Goal: Ask a question: Seek information or help from site administrators or community

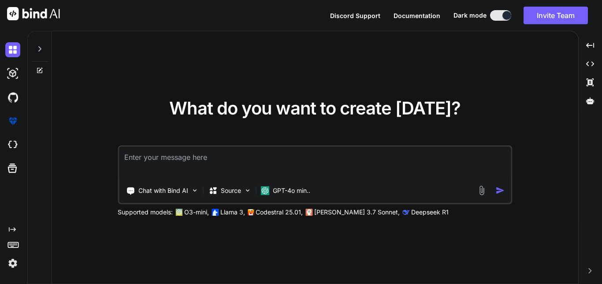
click at [249, 150] on textarea at bounding box center [315, 163] width 392 height 33
click at [13, 258] on img at bounding box center [12, 263] width 15 height 15
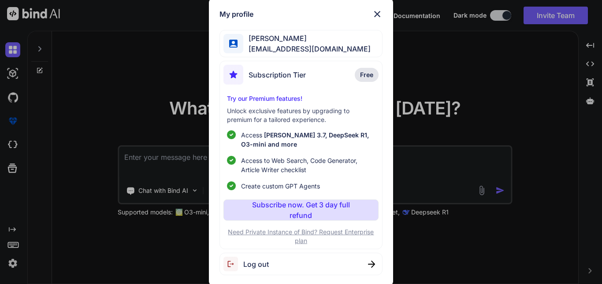
type textarea "x"
click at [257, 265] on span "Log out" at bounding box center [256, 264] width 26 height 11
drag, startPoint x: 333, startPoint y: 48, endPoint x: 249, endPoint y: 51, distance: 84.3
click at [249, 51] on div "Milan Ekanna jipeca3642@ihnpo.com" at bounding box center [301, 44] width 163 height 28
copy span "[EMAIL_ADDRESS][DOMAIN_NAME]"
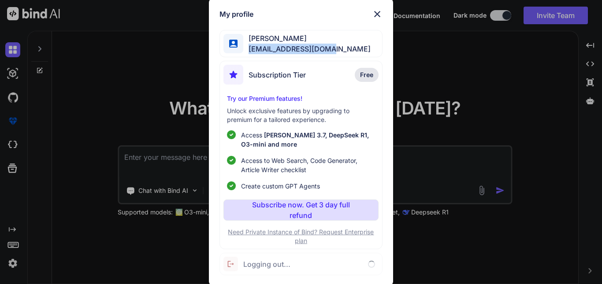
click at [381, 12] on img at bounding box center [377, 14] width 11 height 11
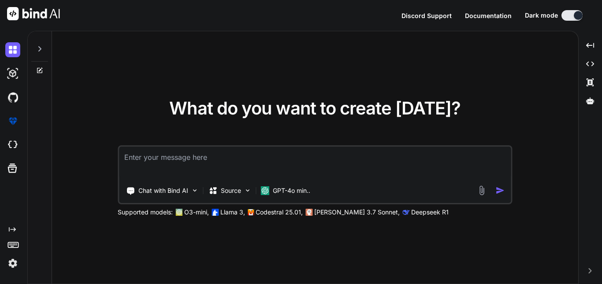
click at [176, 160] on textarea at bounding box center [315, 163] width 392 height 33
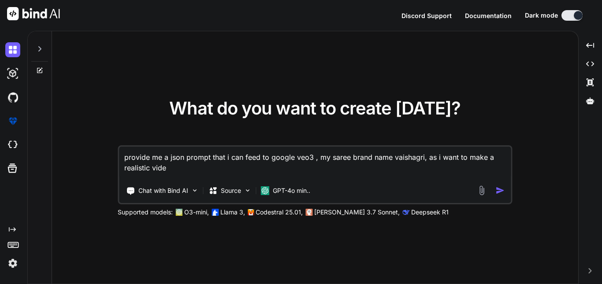
type textarea "provide me a json prompt that i can feed to google veo3 , my saree brand name v…"
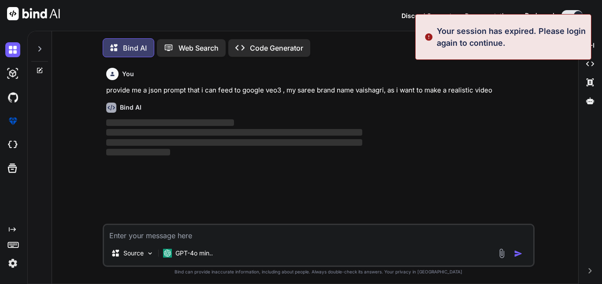
scroll to position [4, 0]
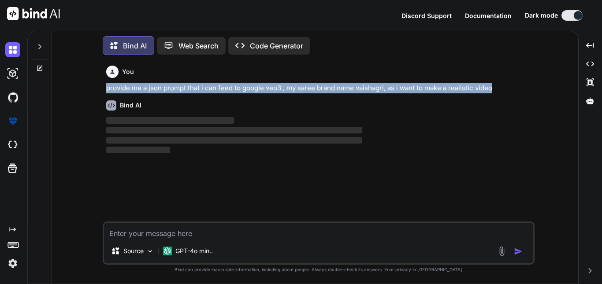
drag, startPoint x: 501, startPoint y: 83, endPoint x: 105, endPoint y: 87, distance: 395.6
click at [105, 87] on div "You provide me a json prompt that i can feed to google veo3 , my saree brand na…" at bounding box center [320, 142] width 430 height 160
copy p "provide me a json prompt that i can feed to google veo3 , my saree brand name v…"
click at [12, 265] on img at bounding box center [12, 263] width 15 height 15
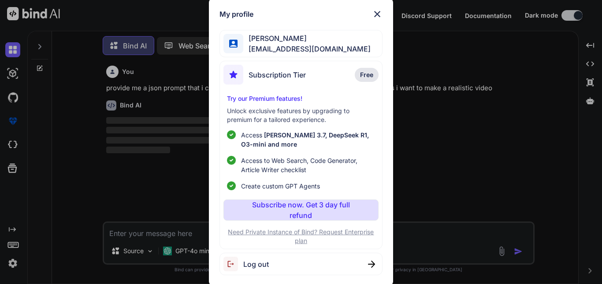
click at [405, 131] on div "My profile Milan Ekanna jipeca3642@ihnpo.com Subscription Tier Free Try our Pre…" at bounding box center [301, 142] width 602 height 284
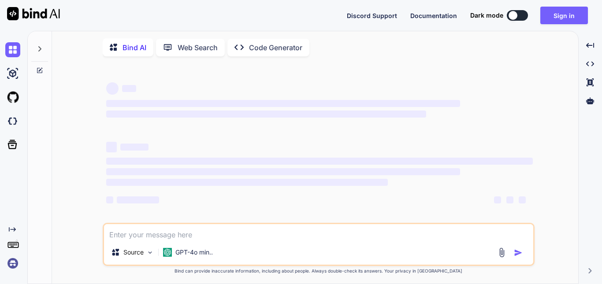
type textarea "x"
click at [198, 237] on textarea at bounding box center [319, 232] width 430 height 16
type textarea "s"
type textarea "x"
type textarea "s"
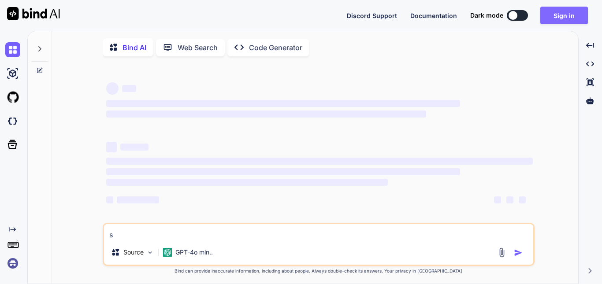
click at [566, 17] on button "Sign in" at bounding box center [565, 16] width 48 height 18
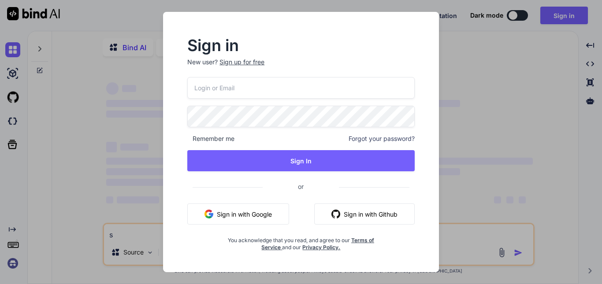
type input "[EMAIL_ADDRESS][DOMAIN_NAME]"
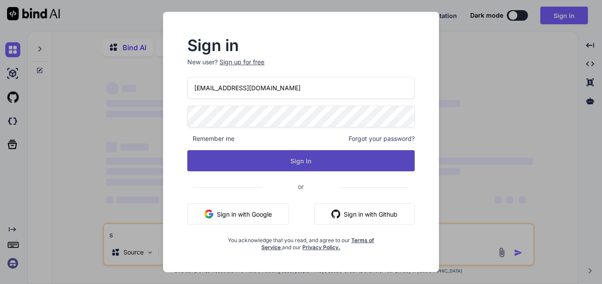
click at [303, 164] on button "Sign In" at bounding box center [301, 160] width 228 height 21
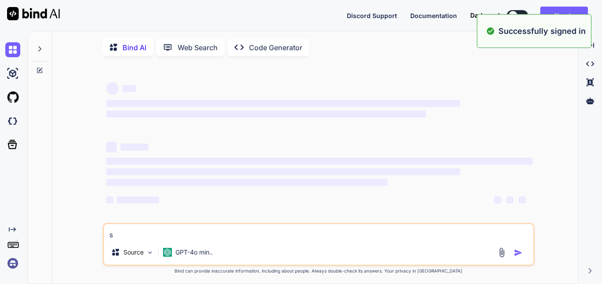
type textarea "x"
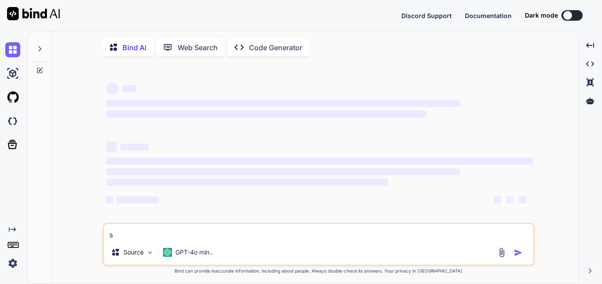
click at [160, 234] on textarea "s" at bounding box center [319, 232] width 430 height 16
type textarea "x"
paste textarea "provide me a json prompt that i can feed to google veo3 , my saree brand name v…"
type textarea "provide me a json prompt that i can feed to google veo3 , my saree brand name v…"
type textarea "x"
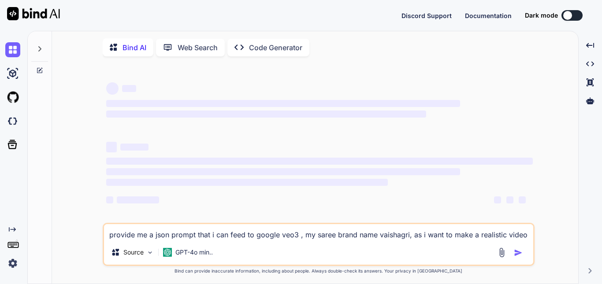
type textarea "provide me a json prompt that i can feed to google veo3 , my saree brand name v…"
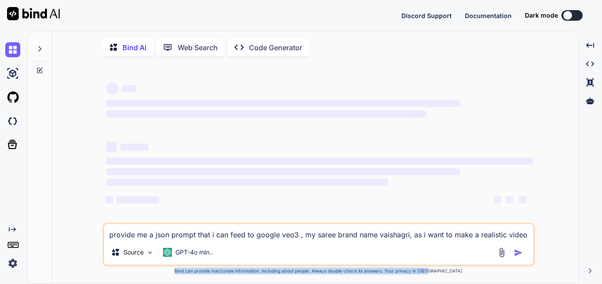
drag, startPoint x: 184, startPoint y: 272, endPoint x: 465, endPoint y: 269, distance: 280.9
click at [465, 269] on div "provide me a json prompt that i can feed to google veo3 , my saree brand name v…" at bounding box center [319, 249] width 432 height 52
click at [455, 269] on div "provide me a json prompt that i can feed to google veo3 , my saree brand name v…" at bounding box center [319, 249] width 432 height 52
drag, startPoint x: 506, startPoint y: 271, endPoint x: 147, endPoint y: 281, distance: 359.5
click at [147, 281] on div "‌ ‌ ‌ ‌ ‌ ‌ ‌ ‌ ‌ ‌ ‌ ‌ ‌ ‌ provide me a json prompt that i can feed to google …" at bounding box center [319, 174] width 432 height 222
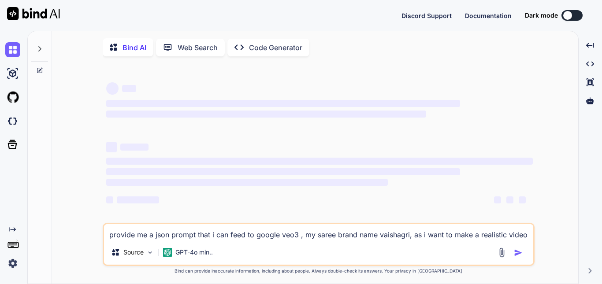
click at [67, 254] on div "‌ ‌ ‌ ‌ ‌ ‌ ‌ ‌ ‌ ‌ ‌ ‌ ‌ ‌ provide me a json prompt that i can feed to google …" at bounding box center [318, 174] width 519 height 222
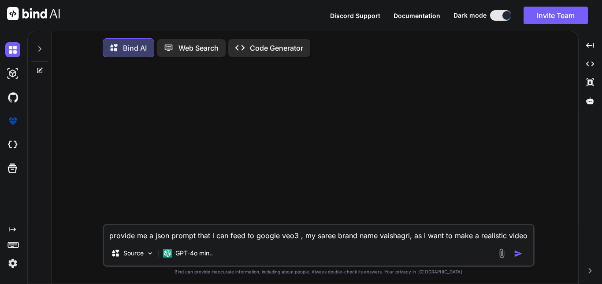
click at [518, 254] on img "button" at bounding box center [518, 254] width 9 height 9
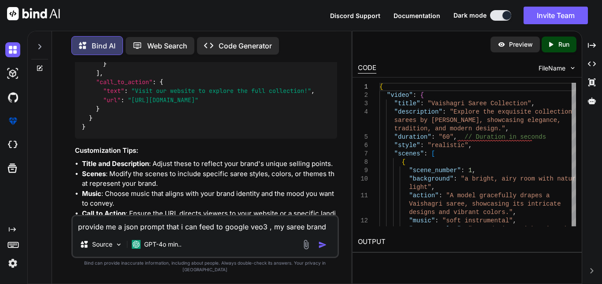
scroll to position [505, 0]
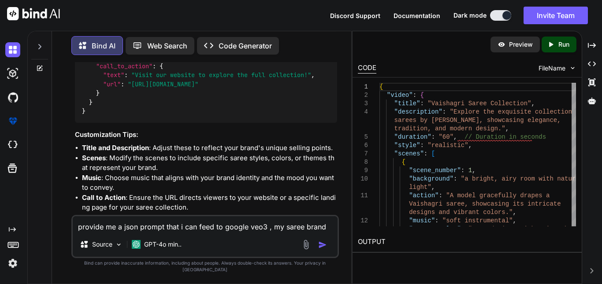
click at [115, 232] on textarea "provide me a json prompt that i can feed to google veo3 , my saree brand name v…" at bounding box center [205, 225] width 265 height 16
type textarea "I want to insert my logo mimage in it how can I?"
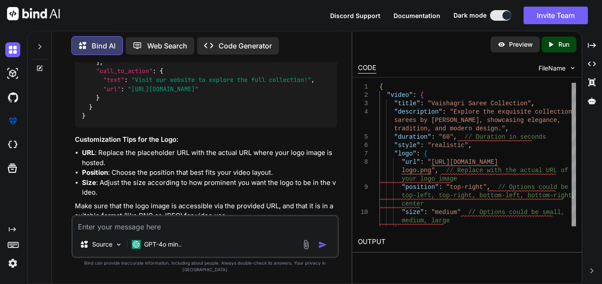
scroll to position [1240, 0]
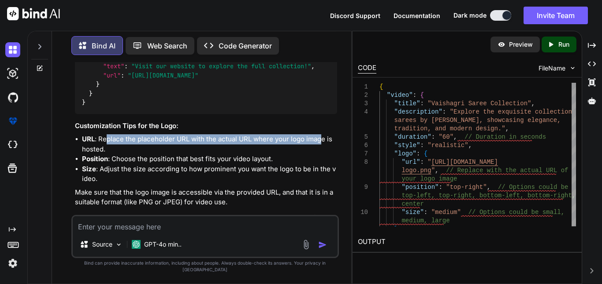
drag, startPoint x: 105, startPoint y: 142, endPoint x: 319, endPoint y: 139, distance: 213.9
click at [319, 139] on li "URL : Replace the placeholder URL with the actual URL where your logo image is …" at bounding box center [209, 144] width 255 height 20
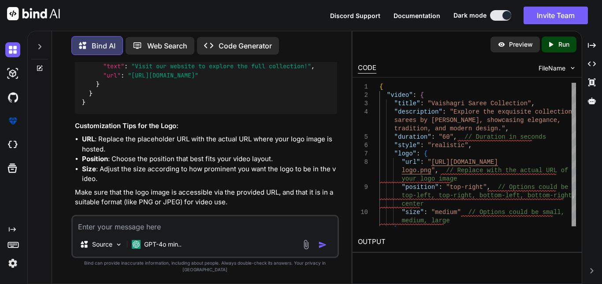
click at [144, 147] on li "URL : Replace the placeholder URL with the actual URL where your logo image is …" at bounding box center [209, 144] width 255 height 20
click at [124, 232] on textarea at bounding box center [205, 225] width 265 height 16
type textarea "the url is in my local computer"
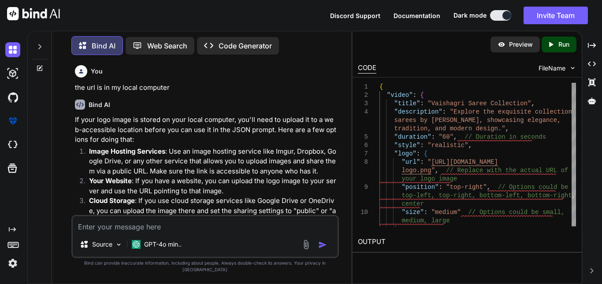
scroll to position [1407, 0]
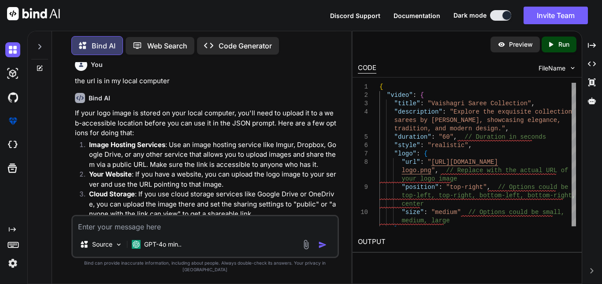
click at [134, 232] on textarea at bounding box center [205, 225] width 265 height 16
type textarea "can I upload this image in cloudinary and then do the same process"
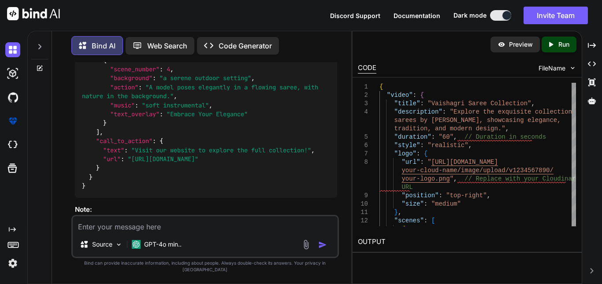
scroll to position [2252, 0]
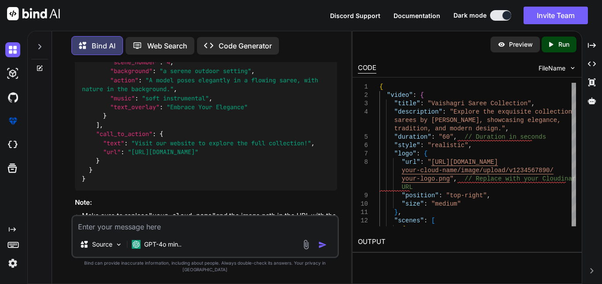
click at [111, 232] on textarea at bounding box center [205, 225] width 265 height 16
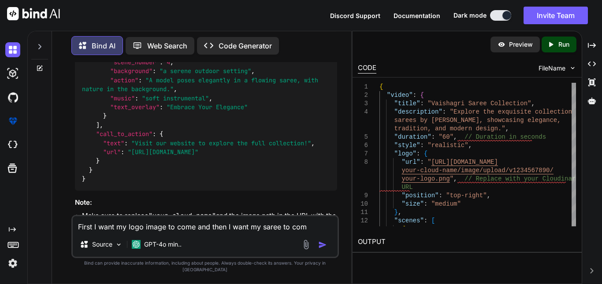
type textarea "First I want my logo image to come and then I want my saree to come"
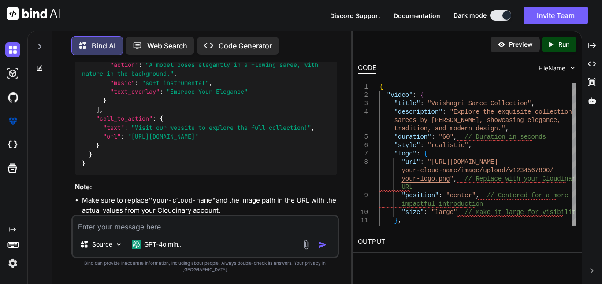
scroll to position [2259, 0]
